Goal: Task Accomplishment & Management: Use online tool/utility

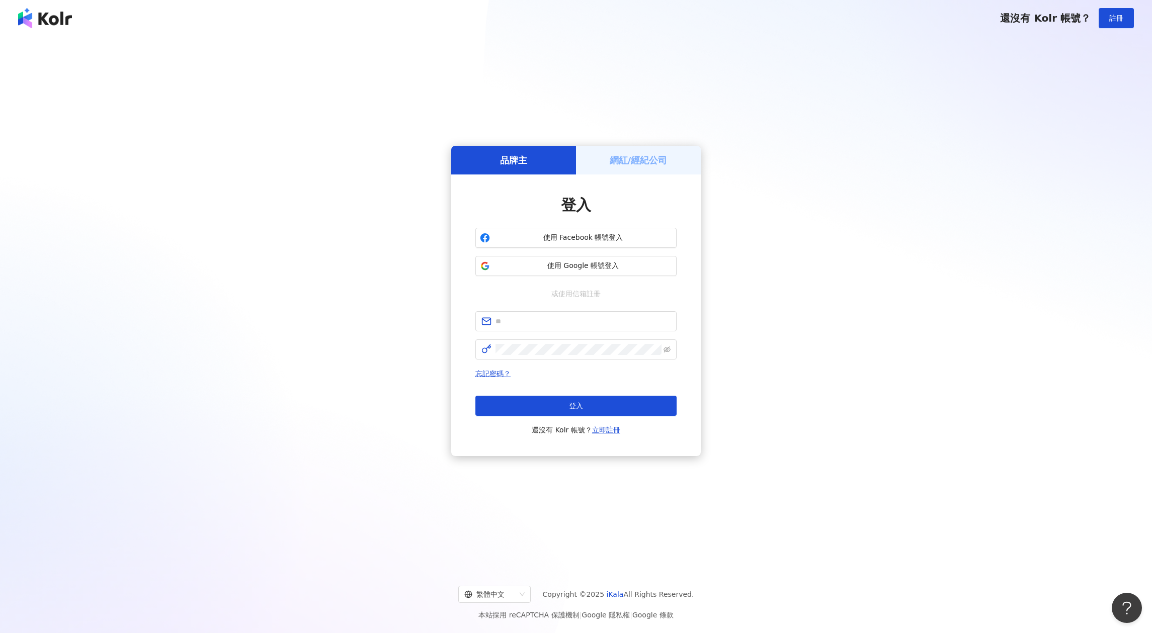
click at [636, 156] on h5 "網紅/經紀公司" at bounding box center [639, 160] width 58 height 13
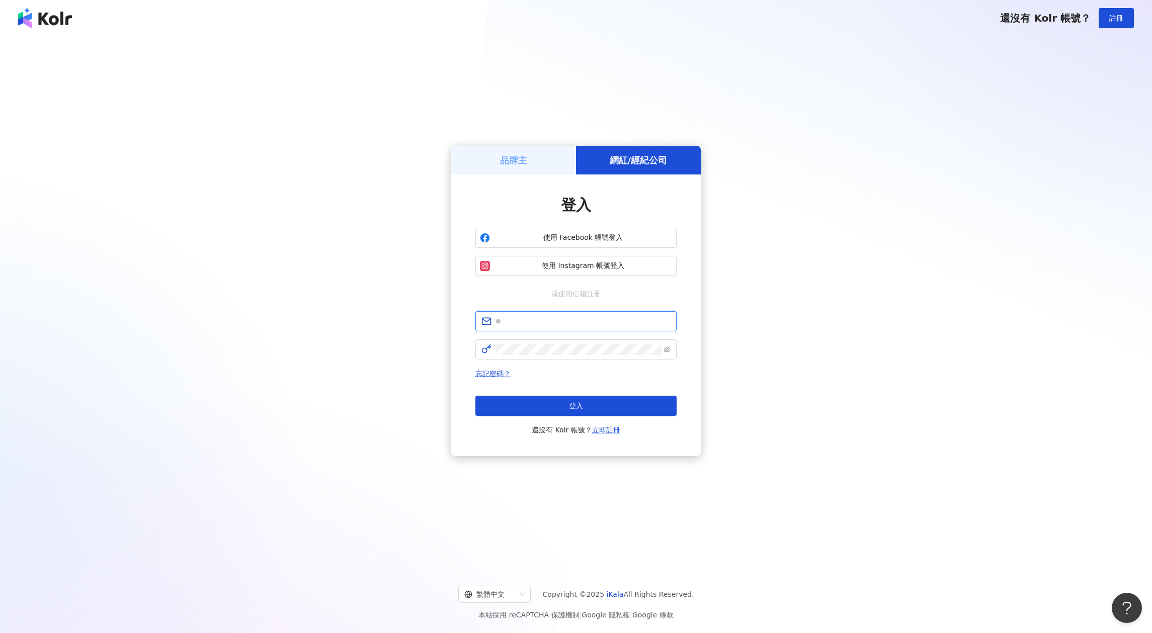
click at [586, 326] on input "text" at bounding box center [583, 321] width 175 height 11
type input "**********"
click button "登入" at bounding box center [575, 406] width 201 height 20
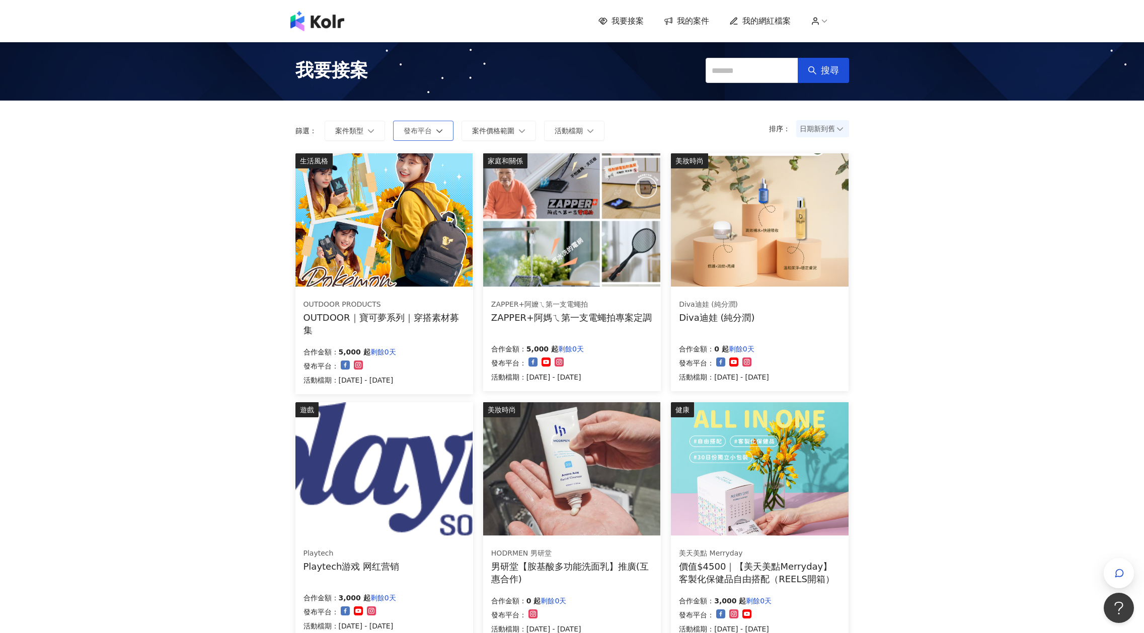
click at [396, 131] on button "發布平台" at bounding box center [423, 131] width 60 height 20
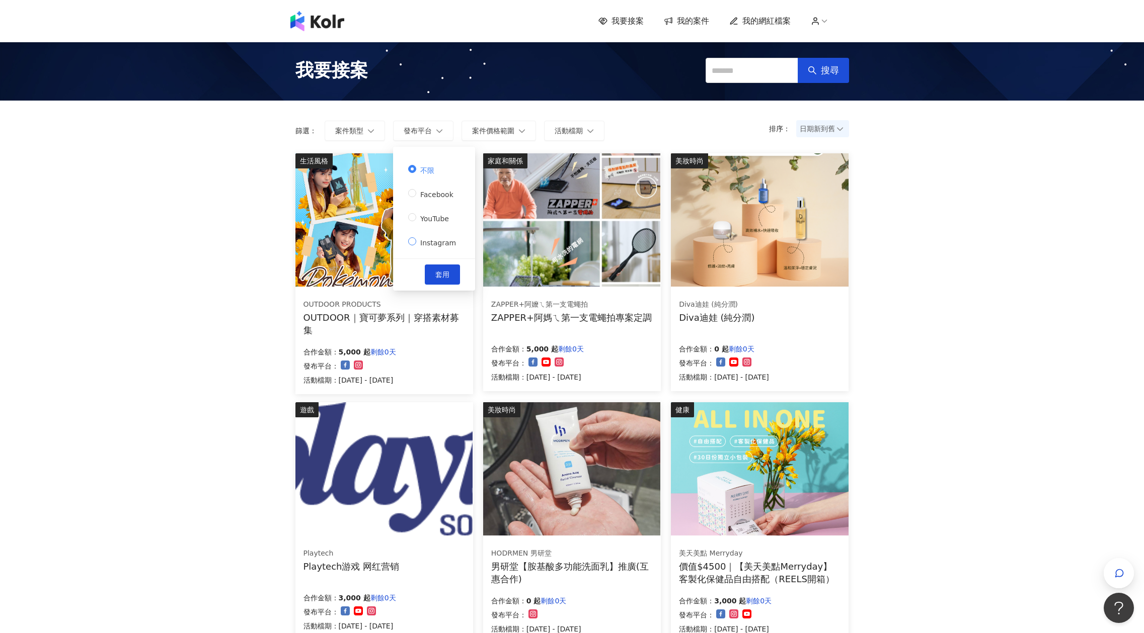
click at [446, 238] on label "Instagram" at bounding box center [434, 241] width 52 height 14
click at [441, 280] on button "套用" at bounding box center [442, 275] width 35 height 20
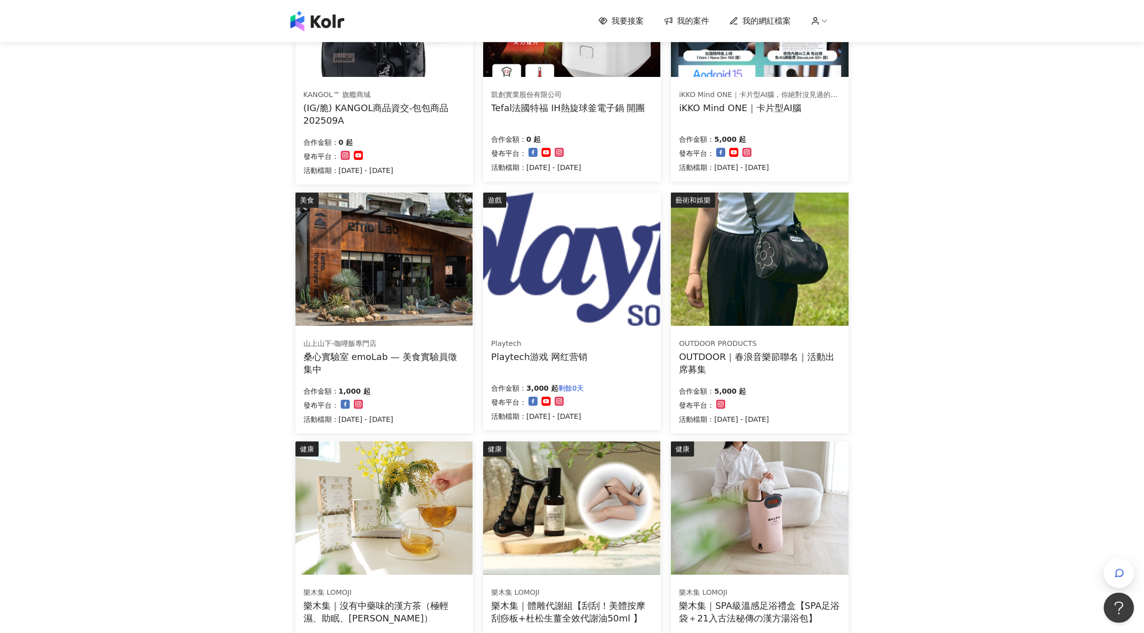
scroll to position [380, 0]
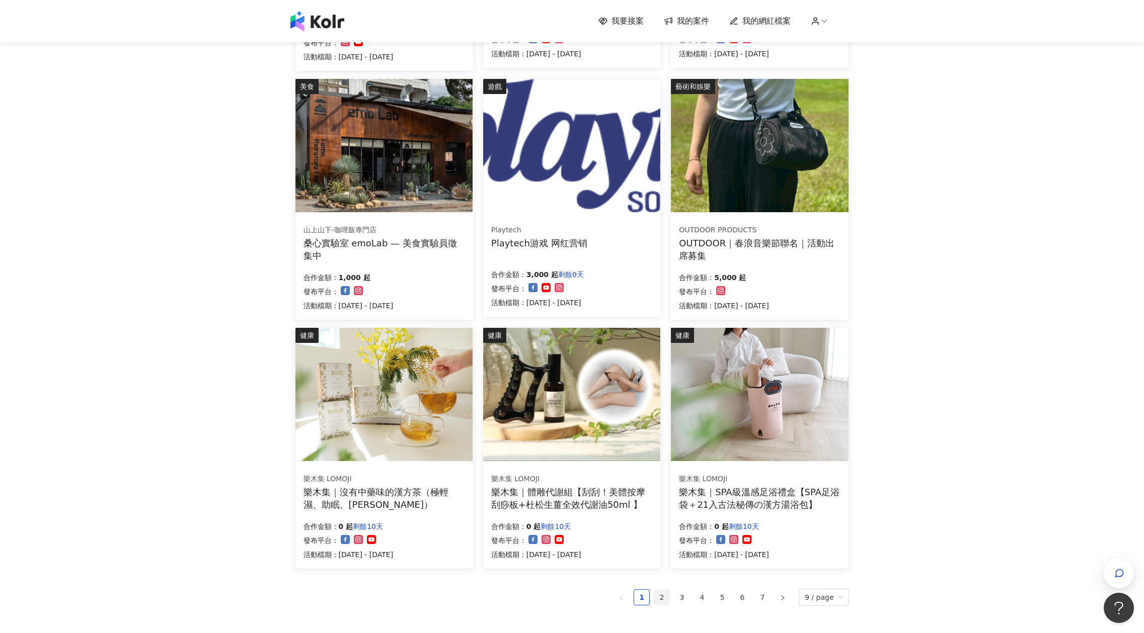
click at [666, 595] on link "2" at bounding box center [661, 597] width 15 height 15
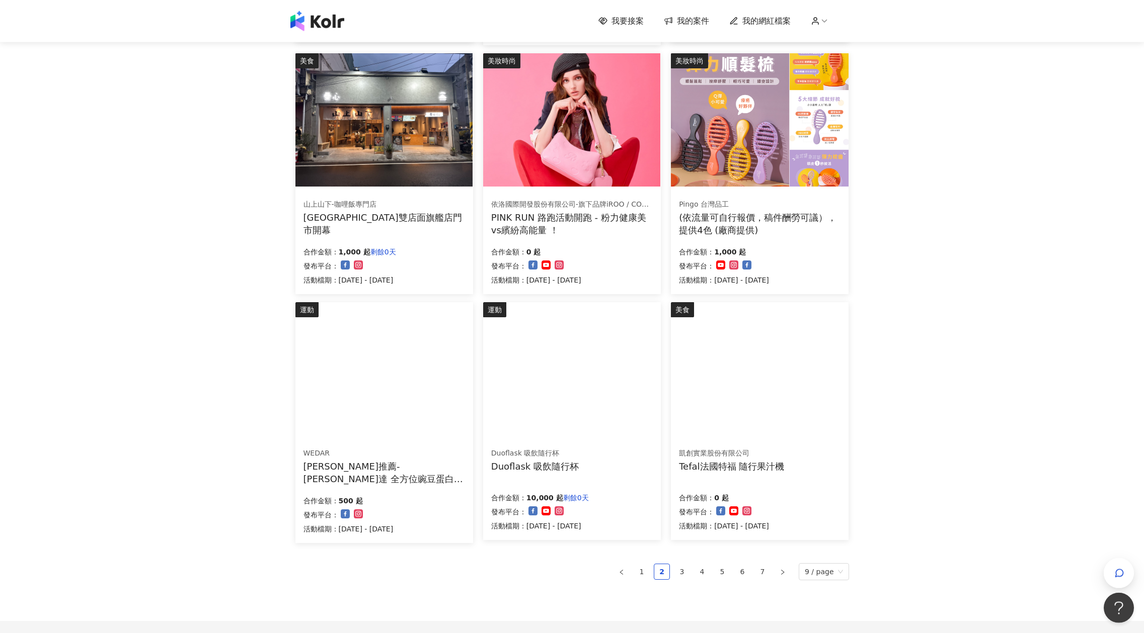
scroll to position [435, 0]
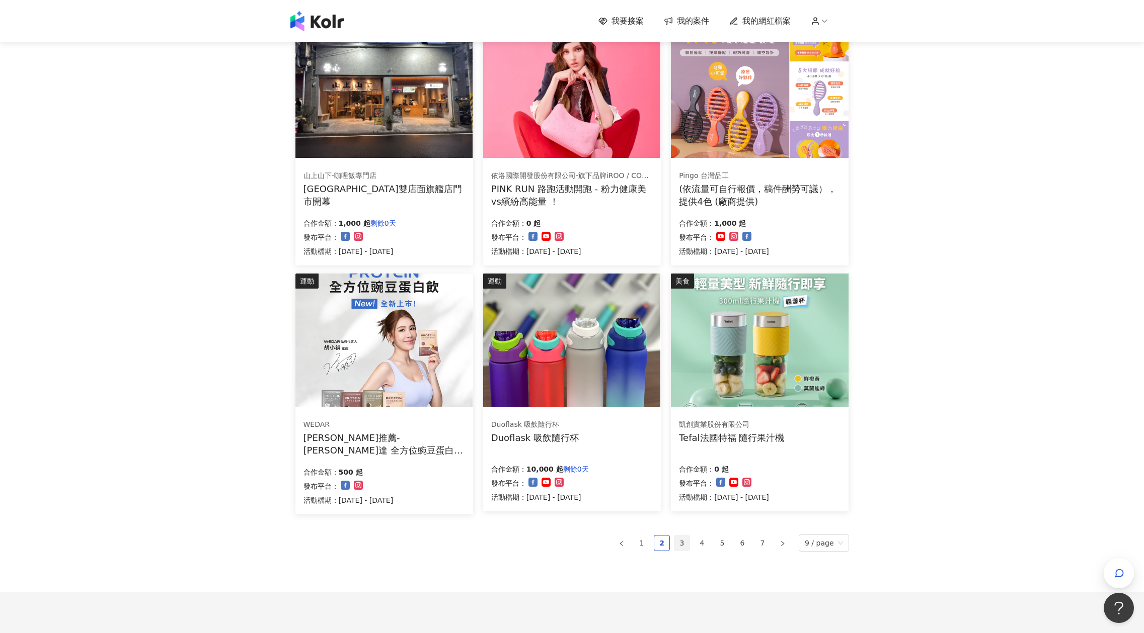
click at [683, 542] on link "3" at bounding box center [681, 543] width 15 height 15
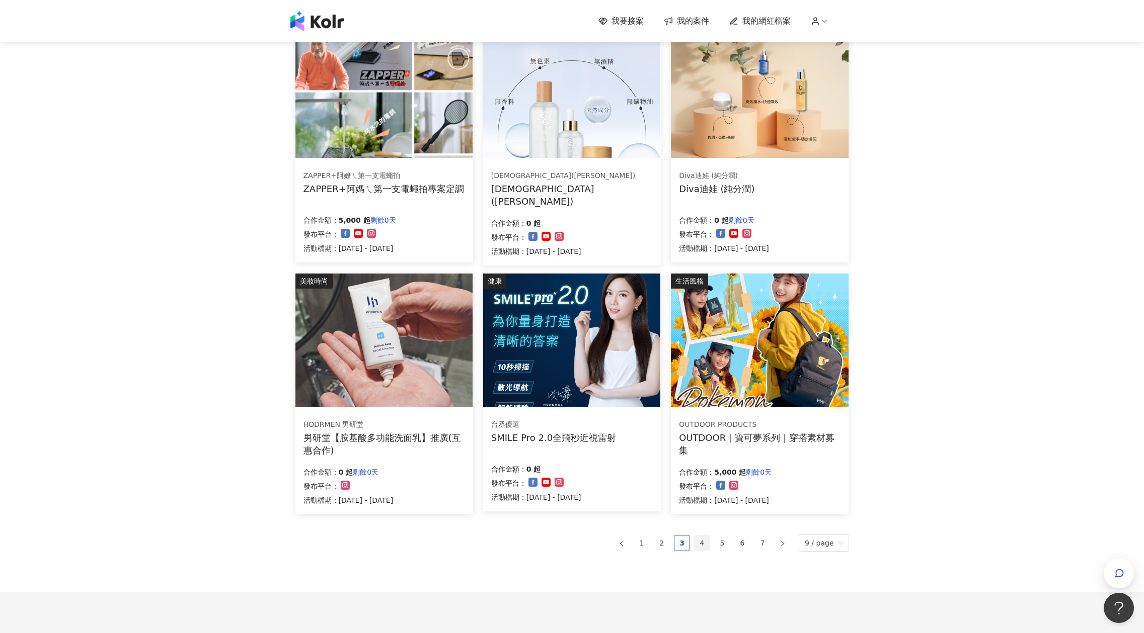
click at [700, 543] on link "4" at bounding box center [701, 543] width 15 height 15
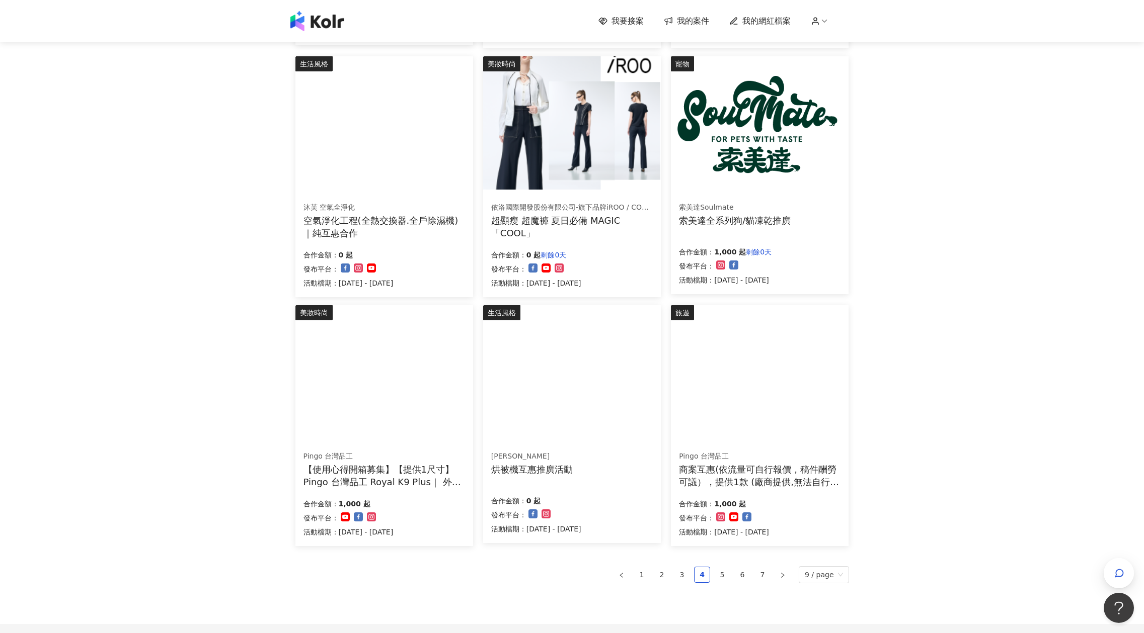
scroll to position [489, 0]
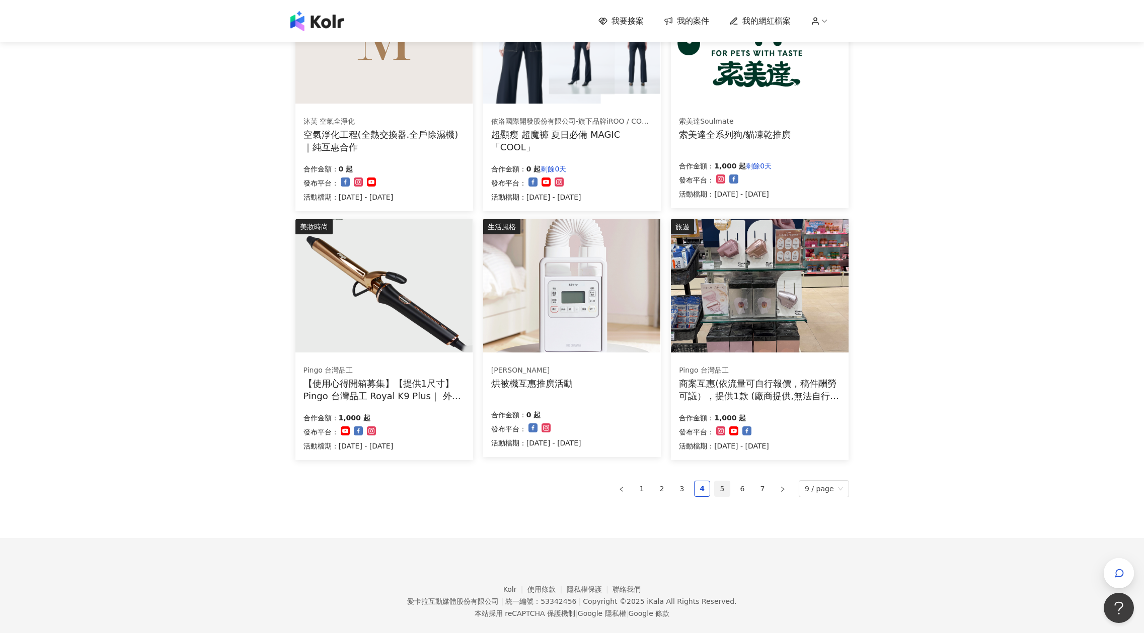
click at [726, 486] on link "5" at bounding box center [721, 489] width 15 height 15
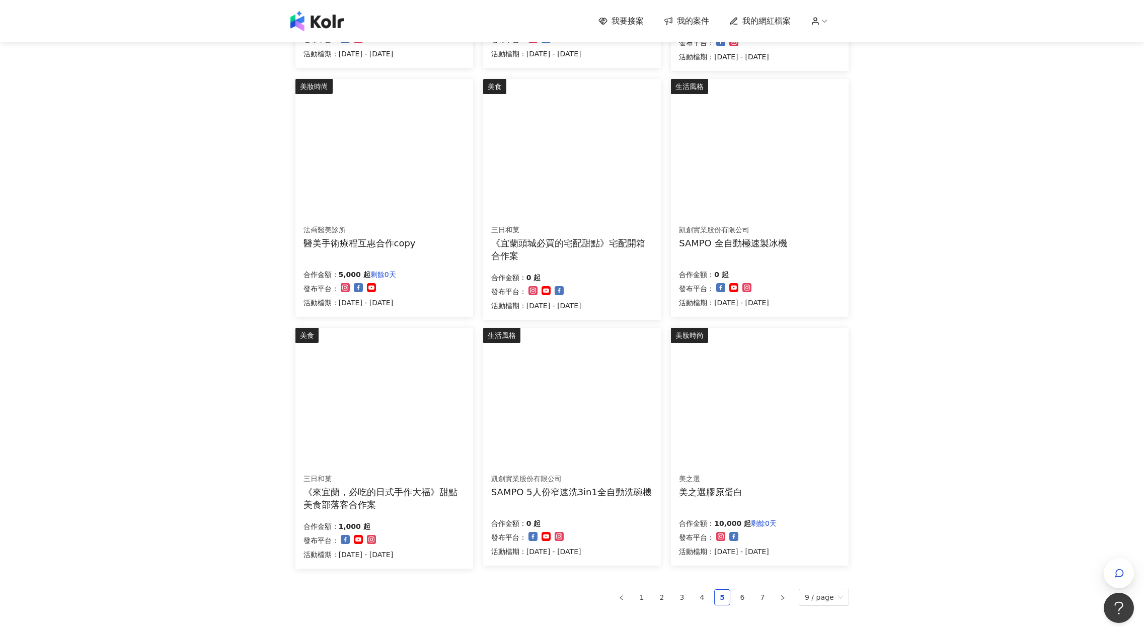
scroll to position [435, 0]
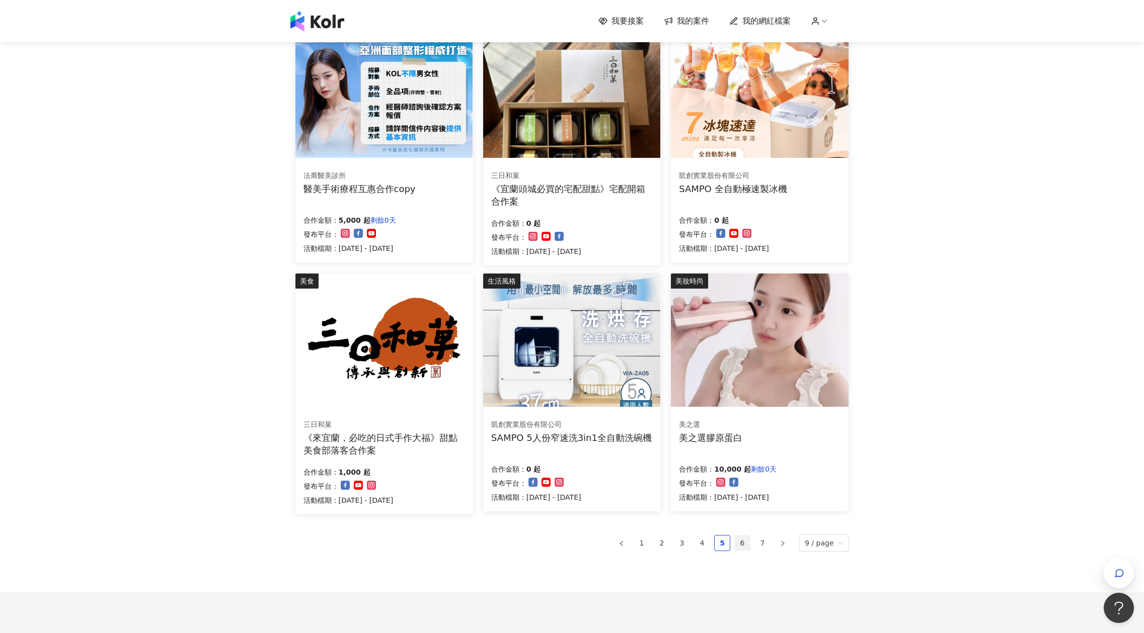
click at [745, 536] on link "6" at bounding box center [742, 543] width 15 height 15
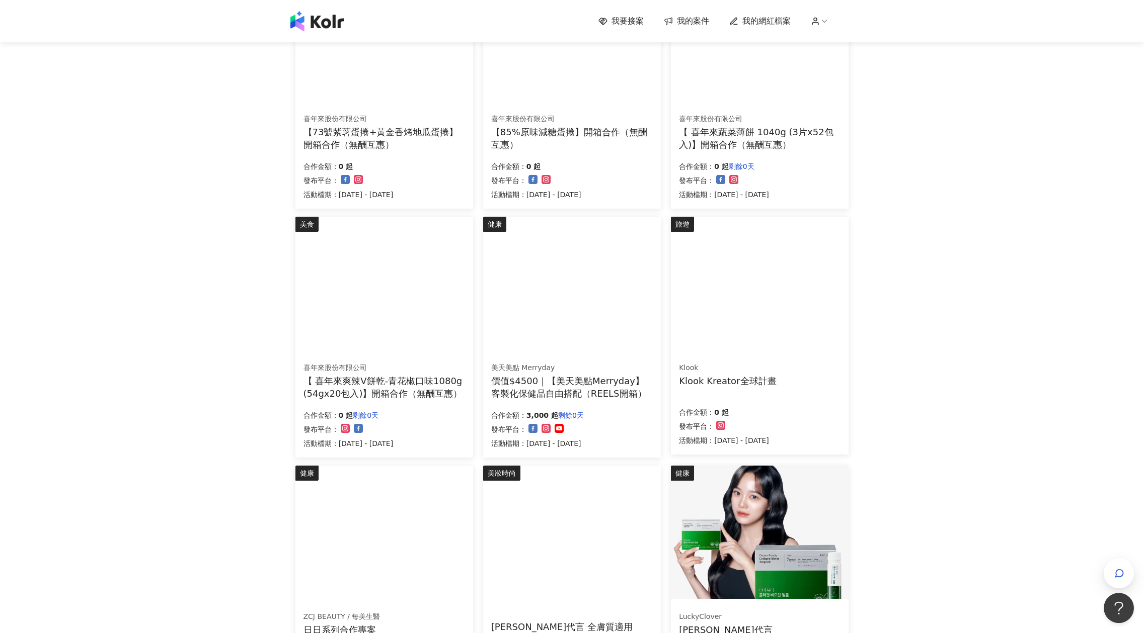
scroll to position [380, 0]
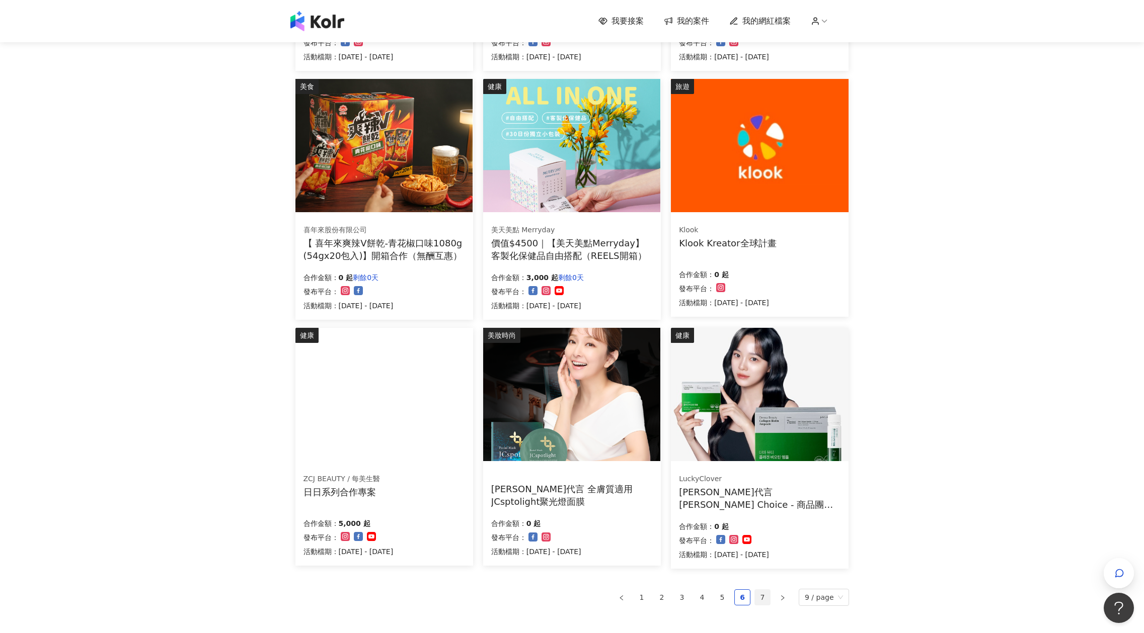
click at [761, 600] on link "7" at bounding box center [762, 597] width 15 height 15
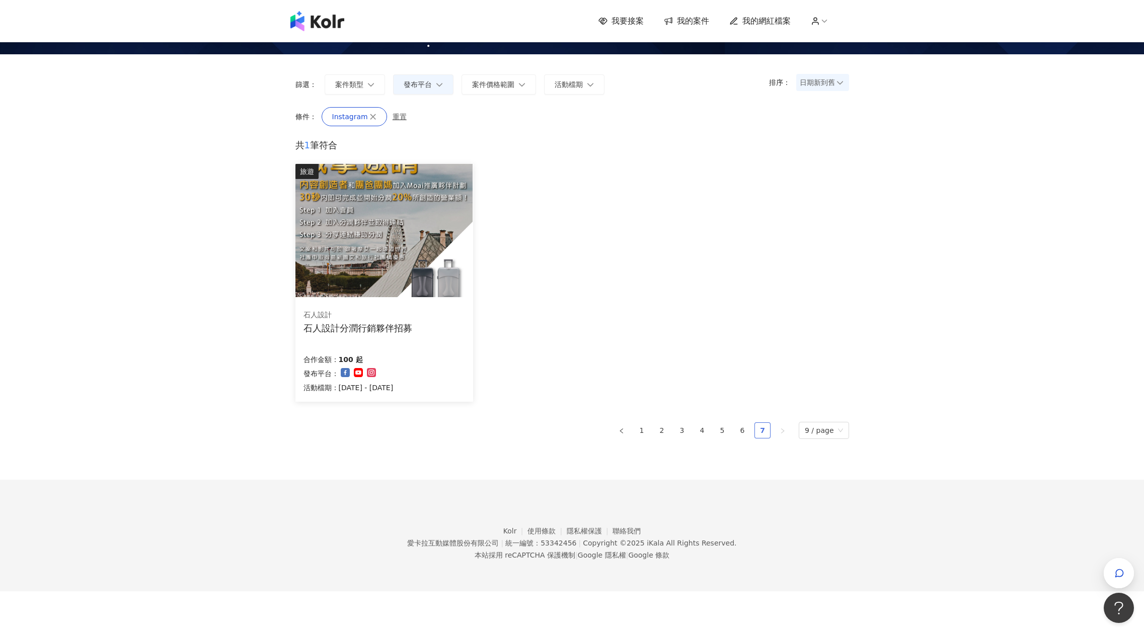
scroll to position [5, 0]
